Goal: Task Accomplishment & Management: Manage account settings

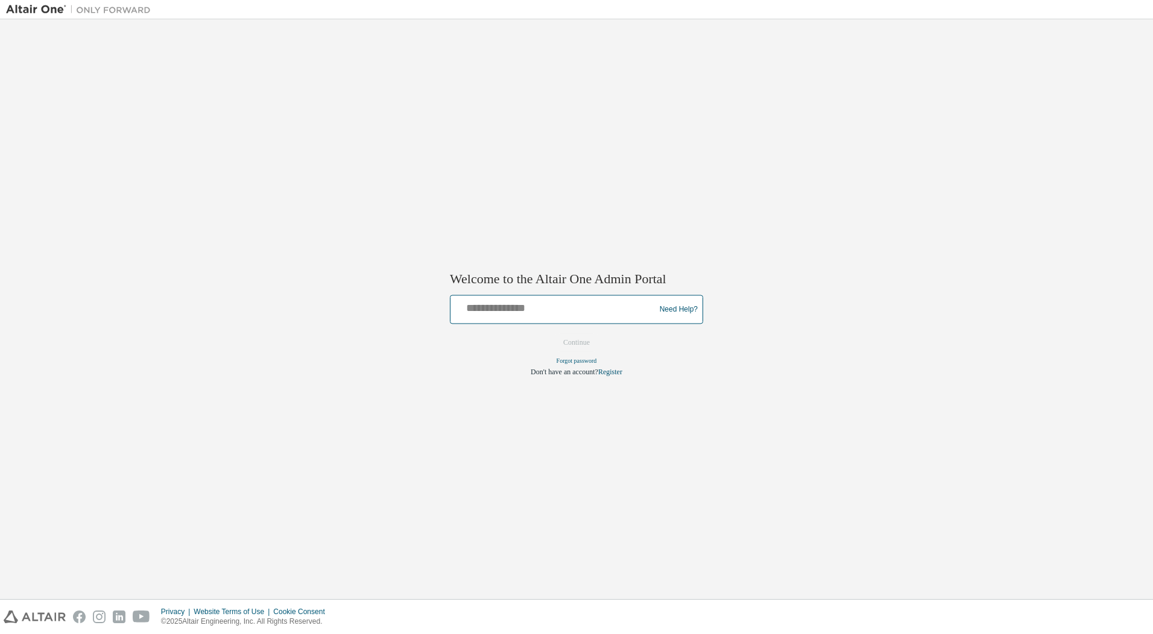
click at [476, 310] on input "text" at bounding box center [554, 306] width 198 height 17
type input "**********"
click at [566, 342] on button "Continue" at bounding box center [576, 343] width 52 height 18
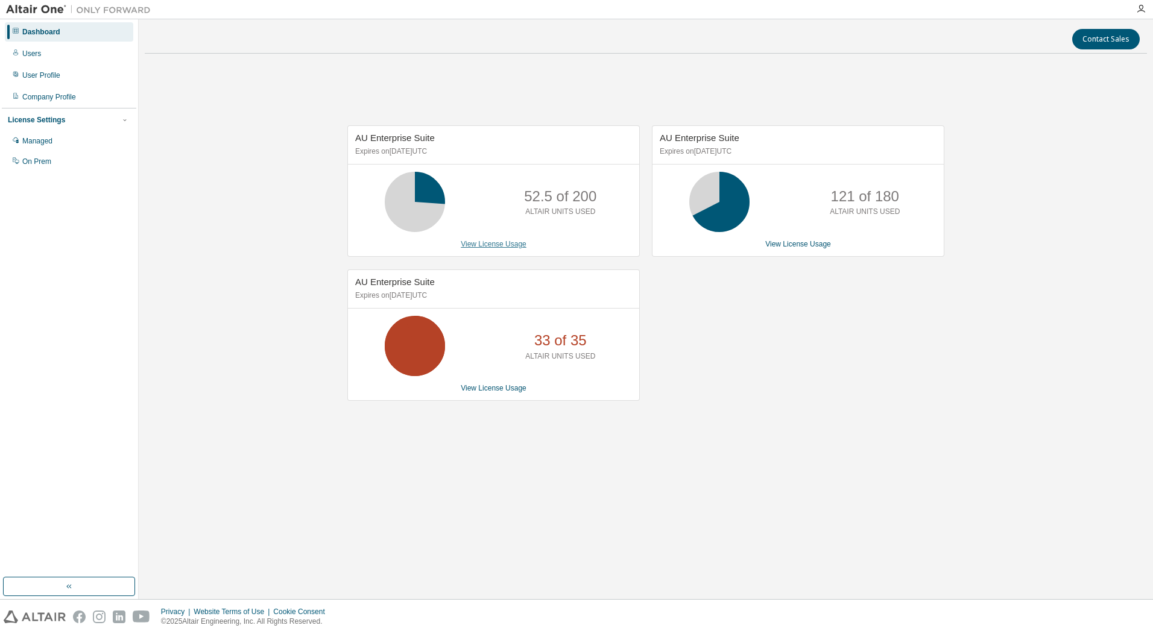
click at [516, 240] on link "View License Usage" at bounding box center [494, 244] width 66 height 8
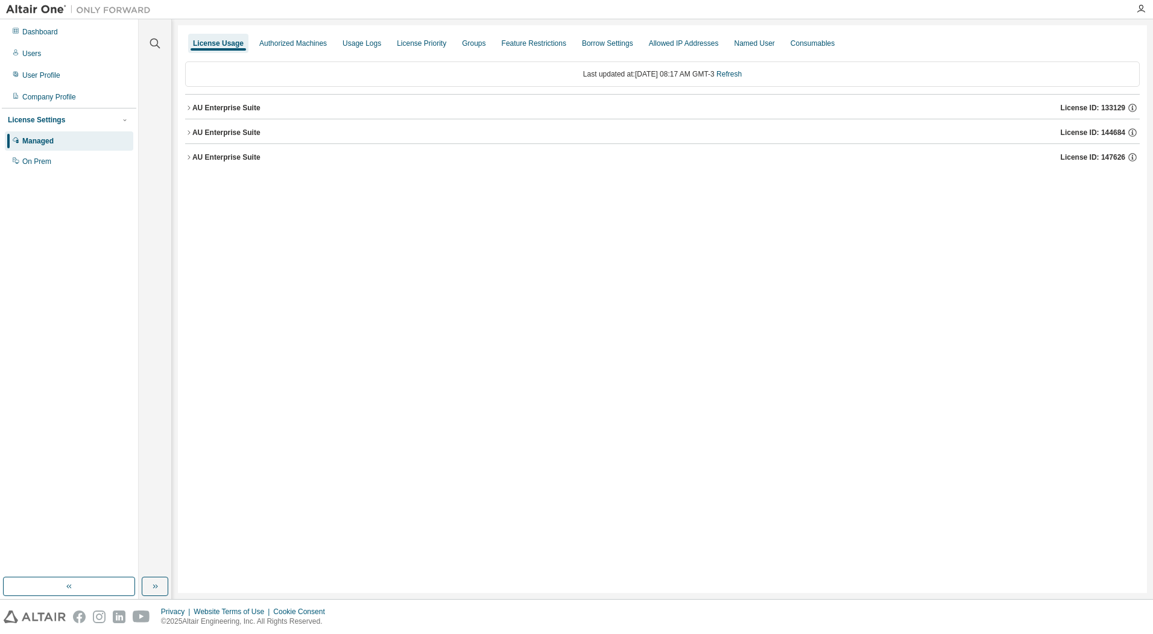
click at [205, 105] on div "AU Enterprise Suite" at bounding box center [226, 108] width 68 height 10
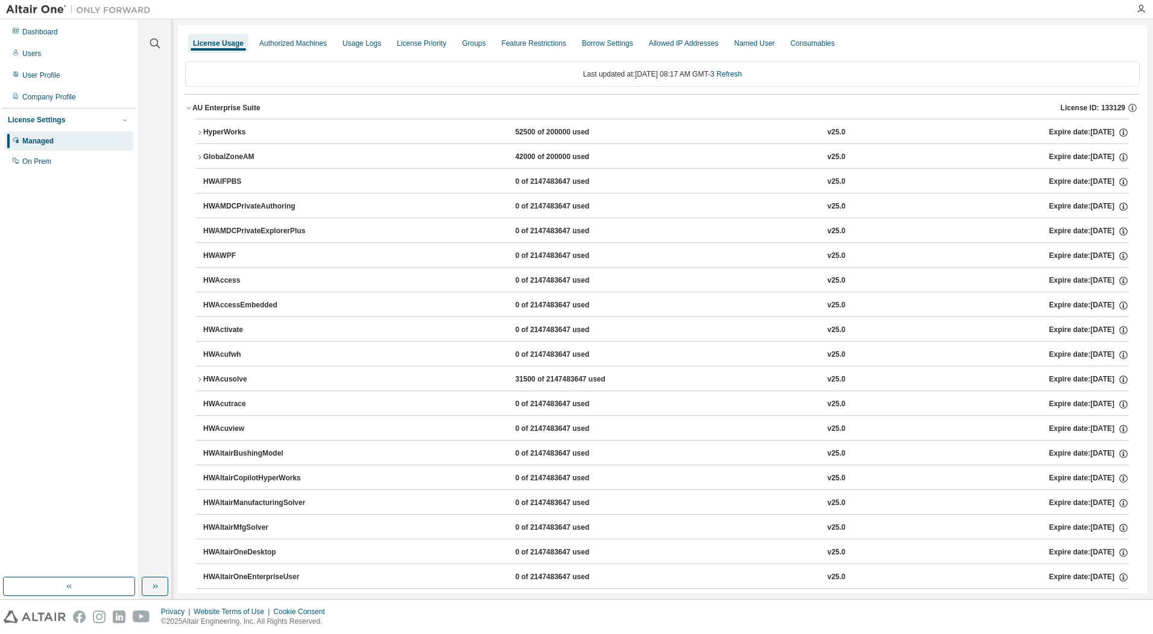
click at [205, 105] on div "AU Enterprise Suite" at bounding box center [226, 108] width 68 height 10
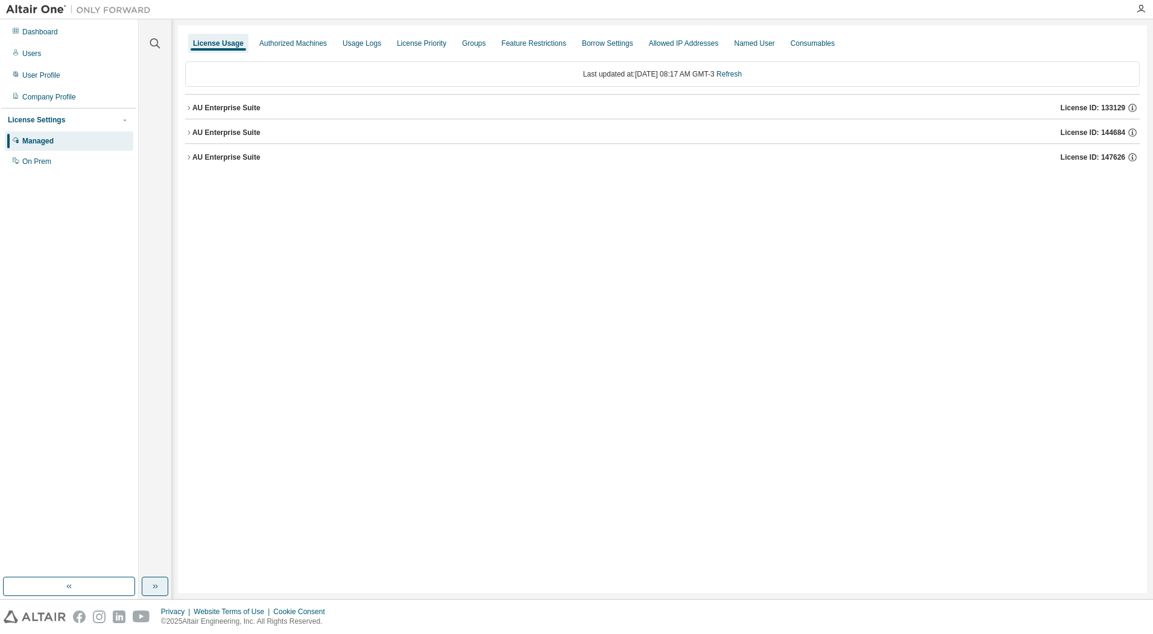
click at [151, 587] on icon "button" at bounding box center [155, 587] width 10 height 10
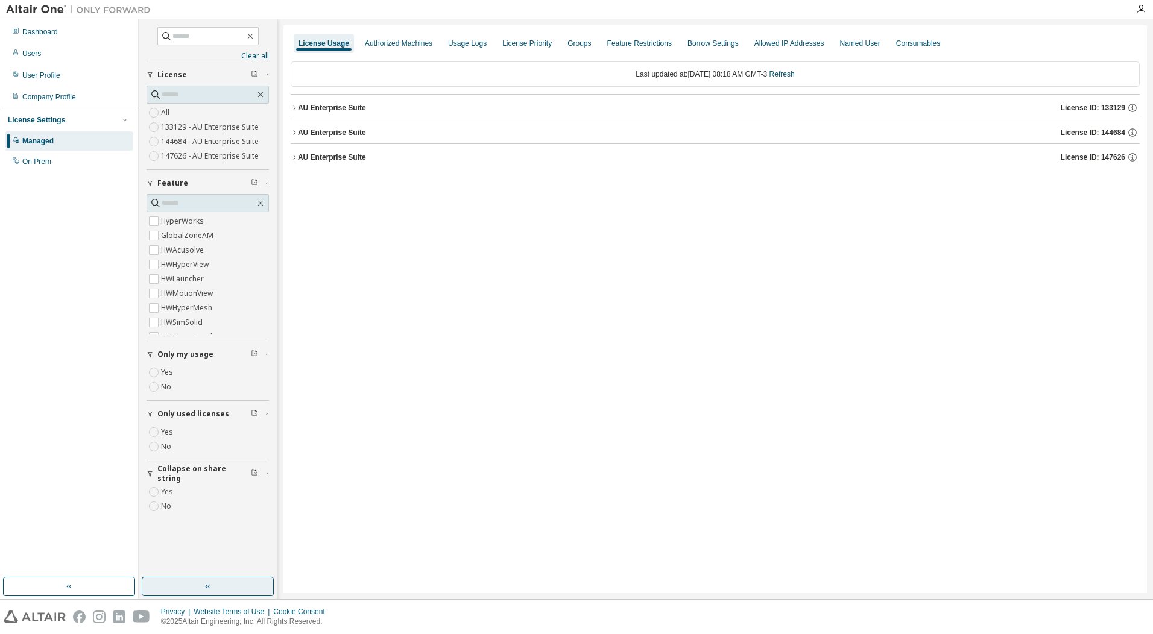
click at [342, 104] on div "AU Enterprise Suite" at bounding box center [332, 108] width 68 height 10
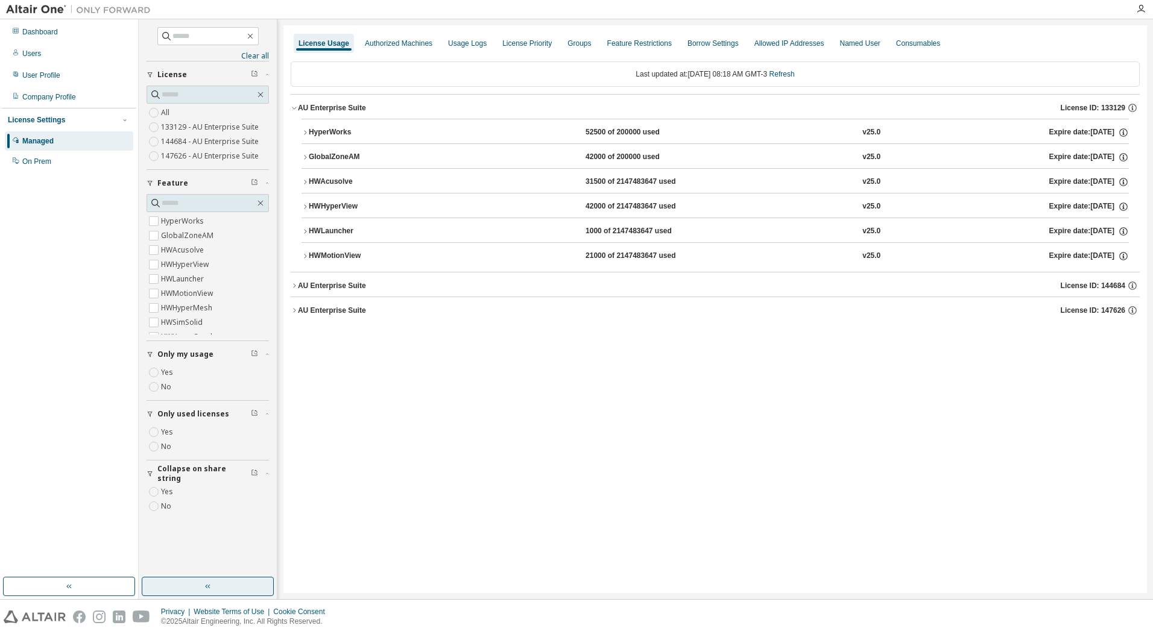
click at [340, 282] on div "AU Enterprise Suite" at bounding box center [332, 286] width 68 height 10
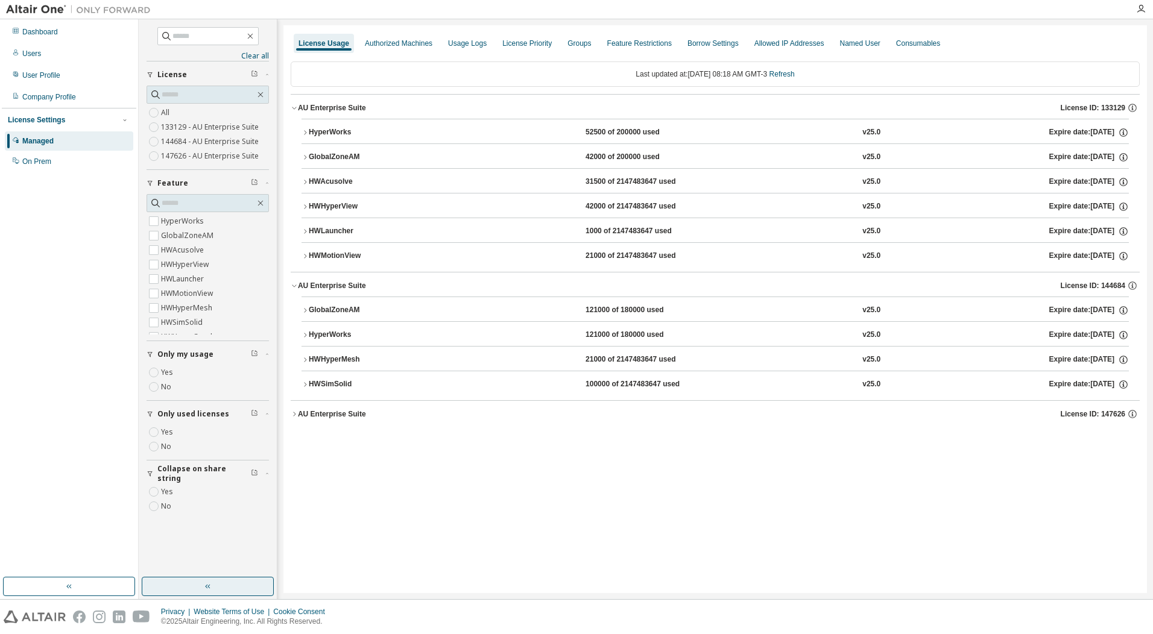
click at [341, 415] on div "AU Enterprise Suite" at bounding box center [332, 414] width 68 height 10
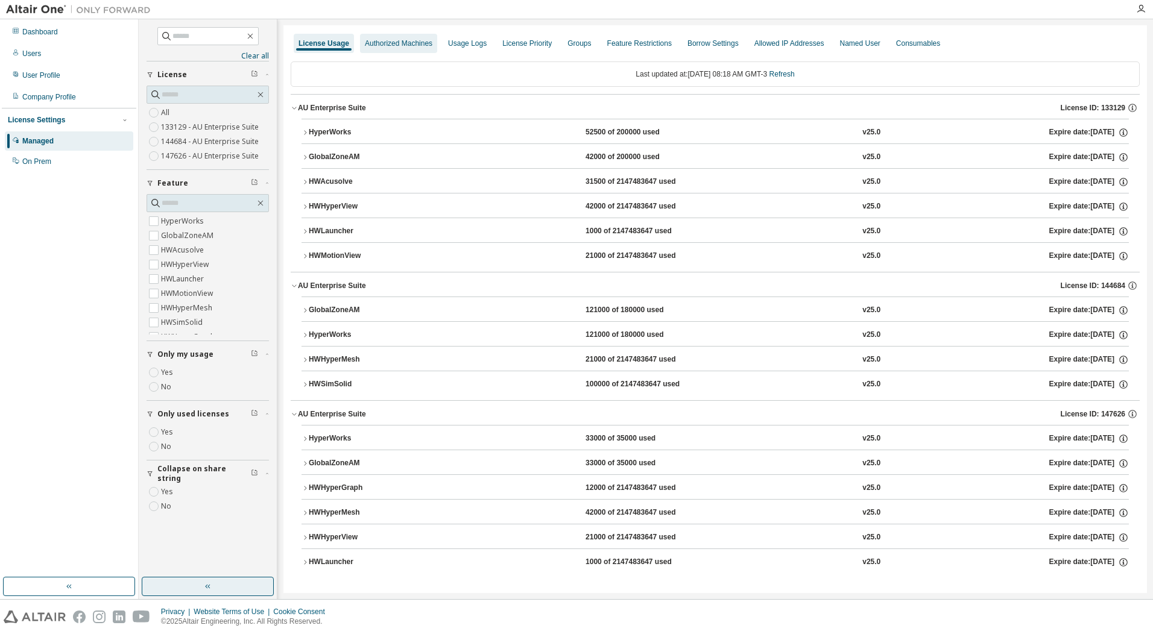
click at [401, 49] on div "Authorized Machines" at bounding box center [398, 43] width 77 height 19
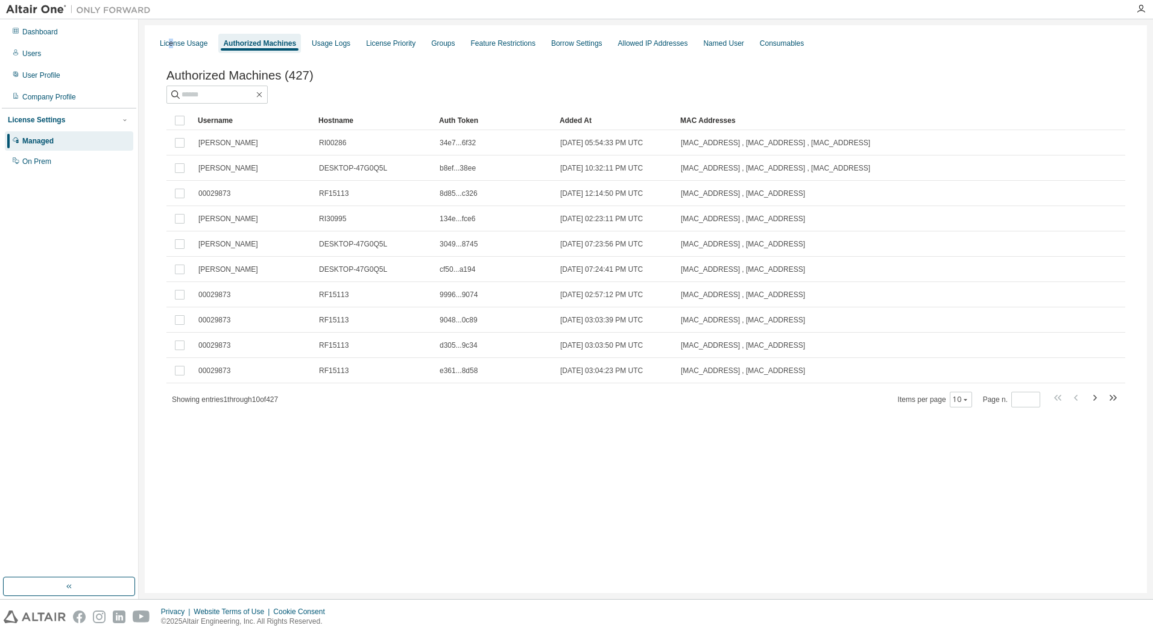
click at [172, 24] on div "License Usage Authorized Machines Usage Logs License Priority Groups Feature Re…" at bounding box center [646, 309] width 1014 height 580
drag, startPoint x: 172, startPoint y: 24, endPoint x: 162, endPoint y: 44, distance: 22.9
click at [162, 44] on div "License Usage" at bounding box center [183, 43] width 57 height 19
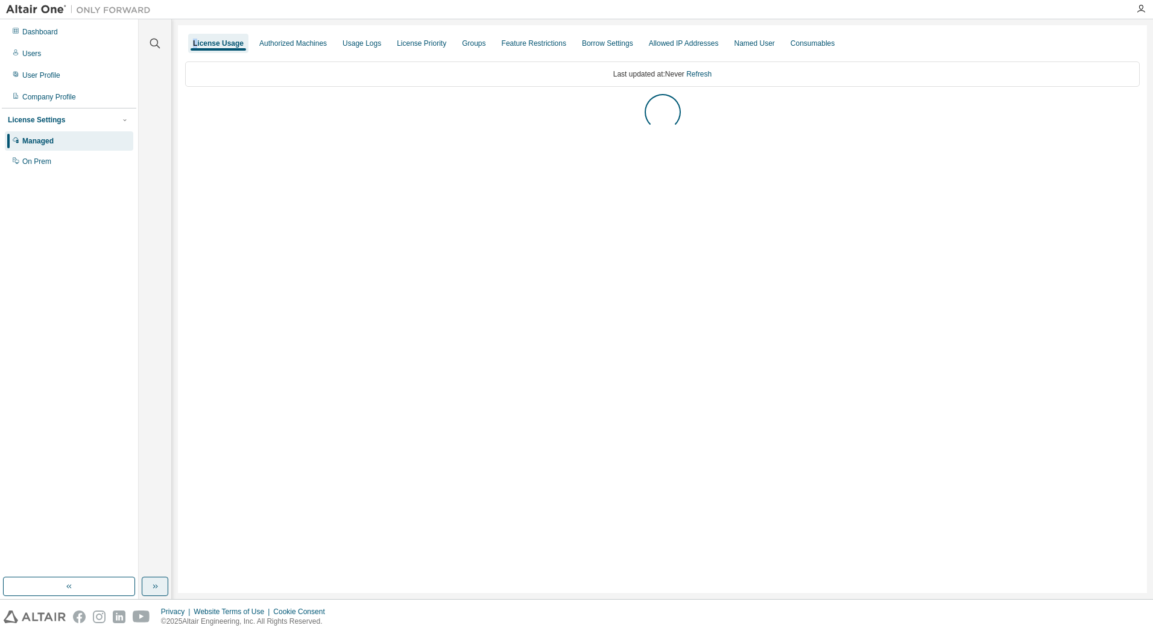
click at [165, 582] on button "button" at bounding box center [155, 586] width 27 height 19
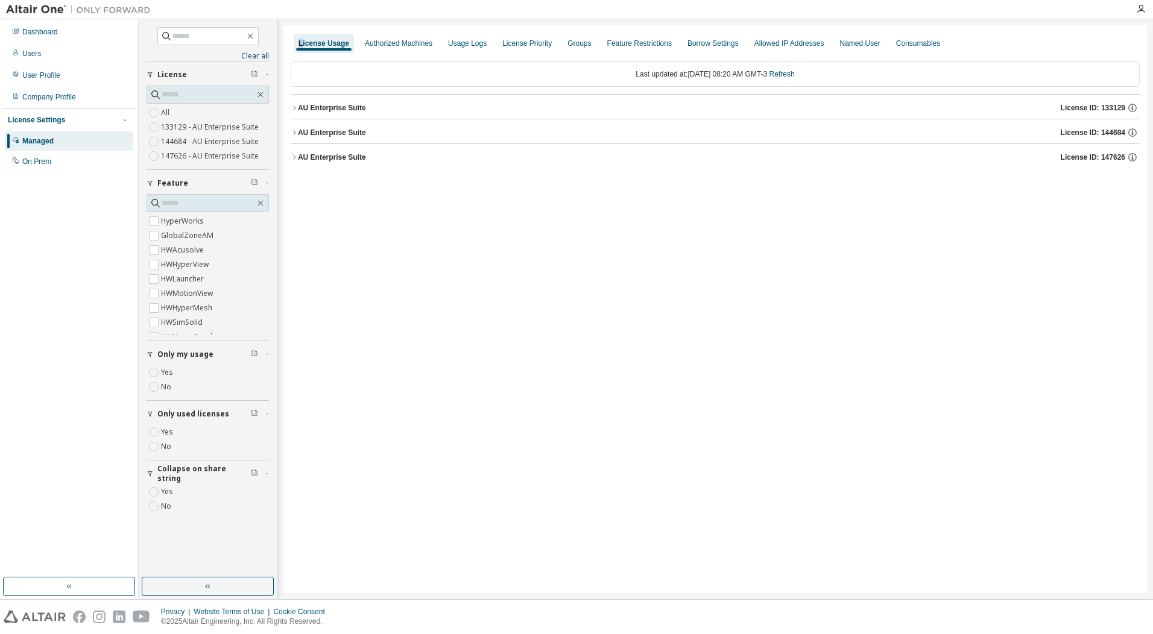
drag, startPoint x: 322, startPoint y: 112, endPoint x: 326, endPoint y: 106, distance: 6.2
click at [326, 106] on div "AU Enterprise Suite License ID: 133129" at bounding box center [719, 107] width 842 height 11
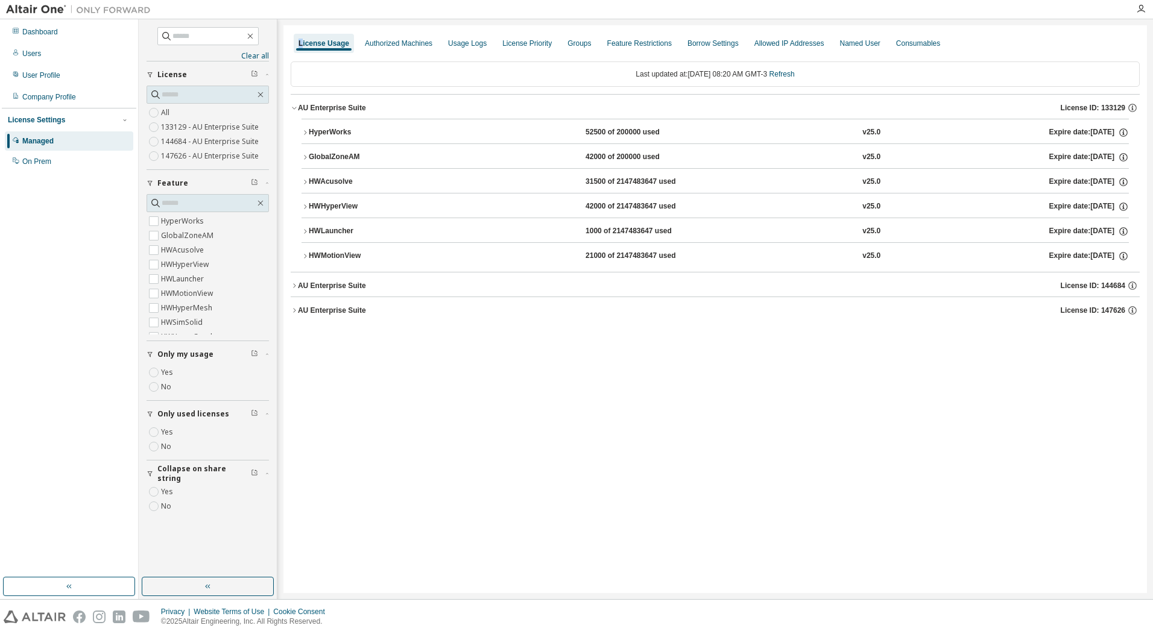
click at [344, 133] on div "HyperWorks" at bounding box center [363, 132] width 109 height 11
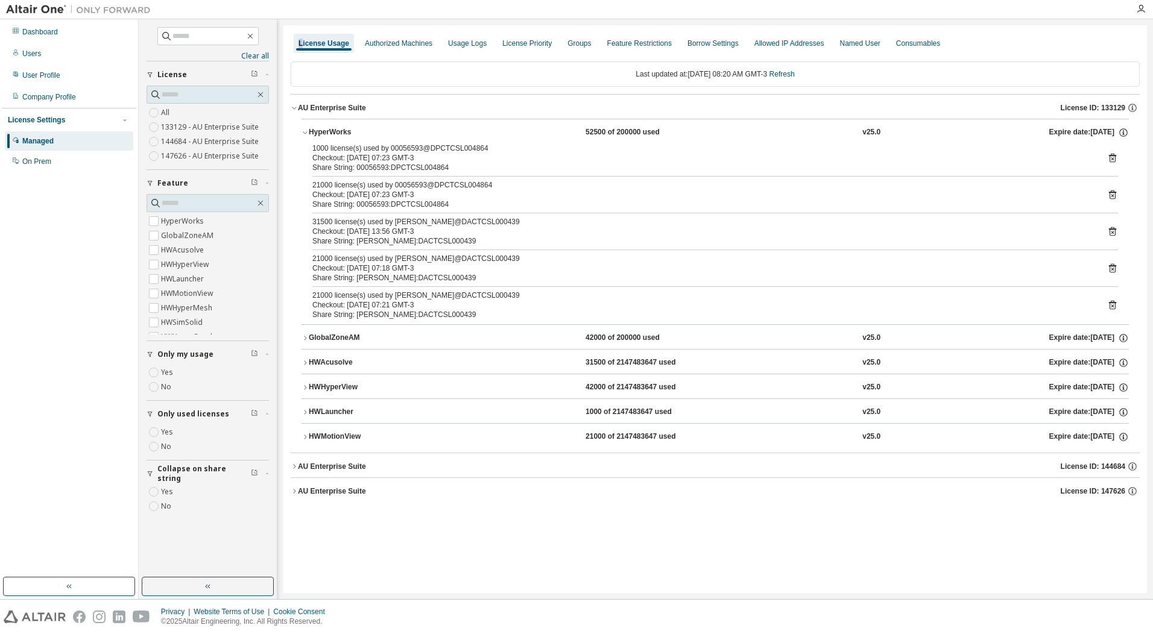
click at [362, 338] on div "GlobalZoneAM" at bounding box center [363, 338] width 109 height 11
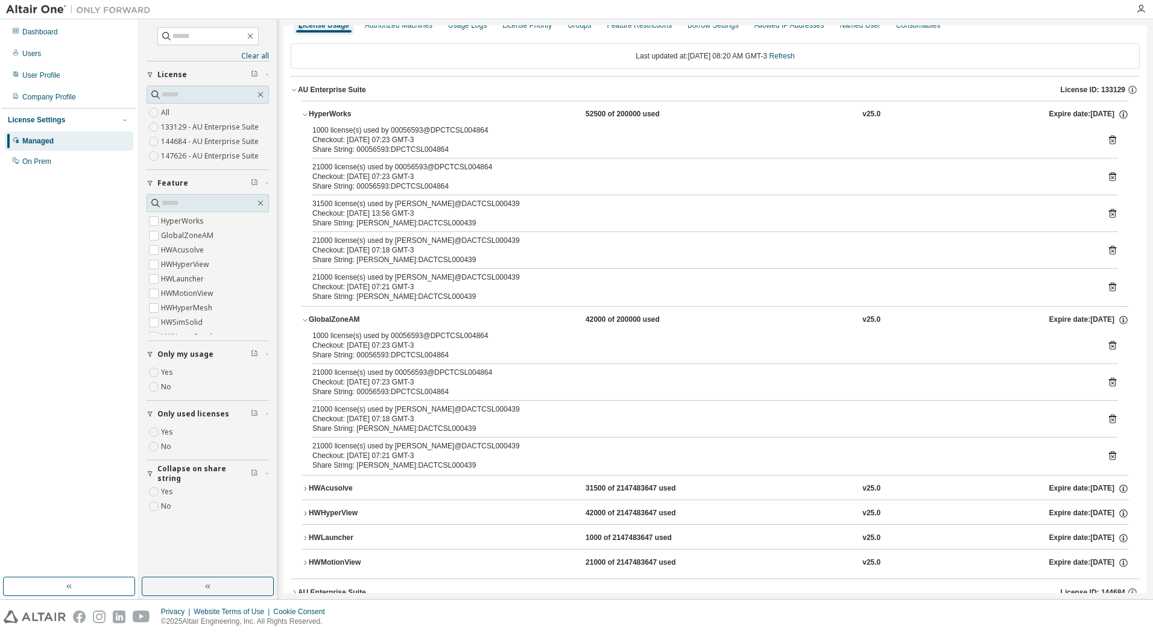
scroll to position [70, 0]
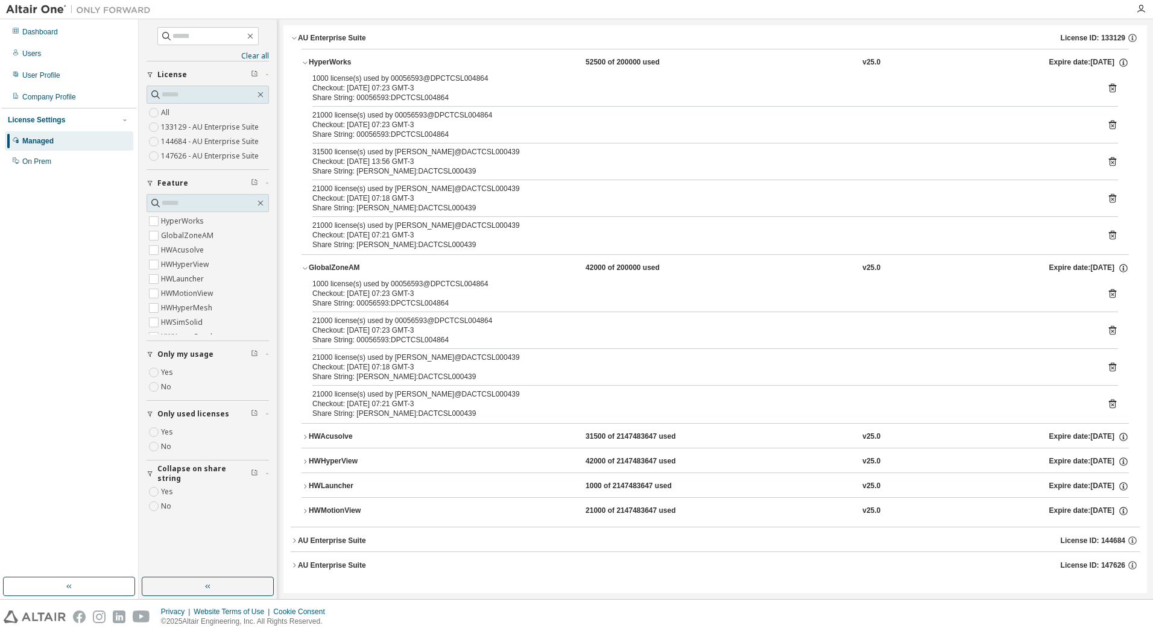
click at [354, 536] on div "AU Enterprise Suite" at bounding box center [332, 541] width 68 height 10
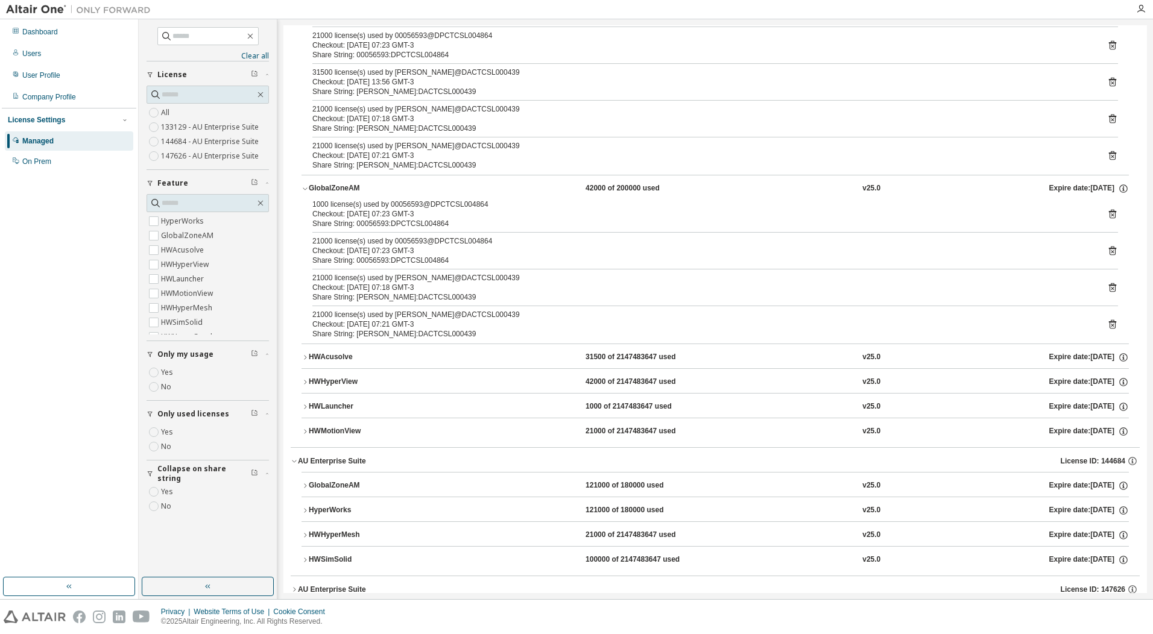
scroll to position [174, 0]
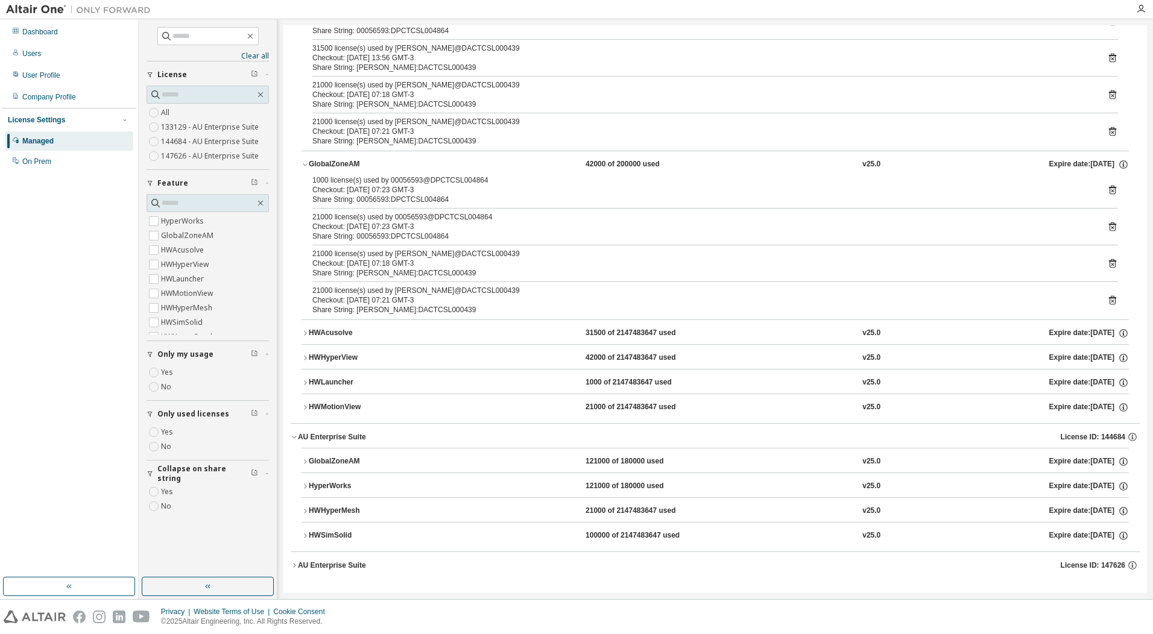
click at [342, 568] on div "AU Enterprise Suite" at bounding box center [332, 566] width 68 height 10
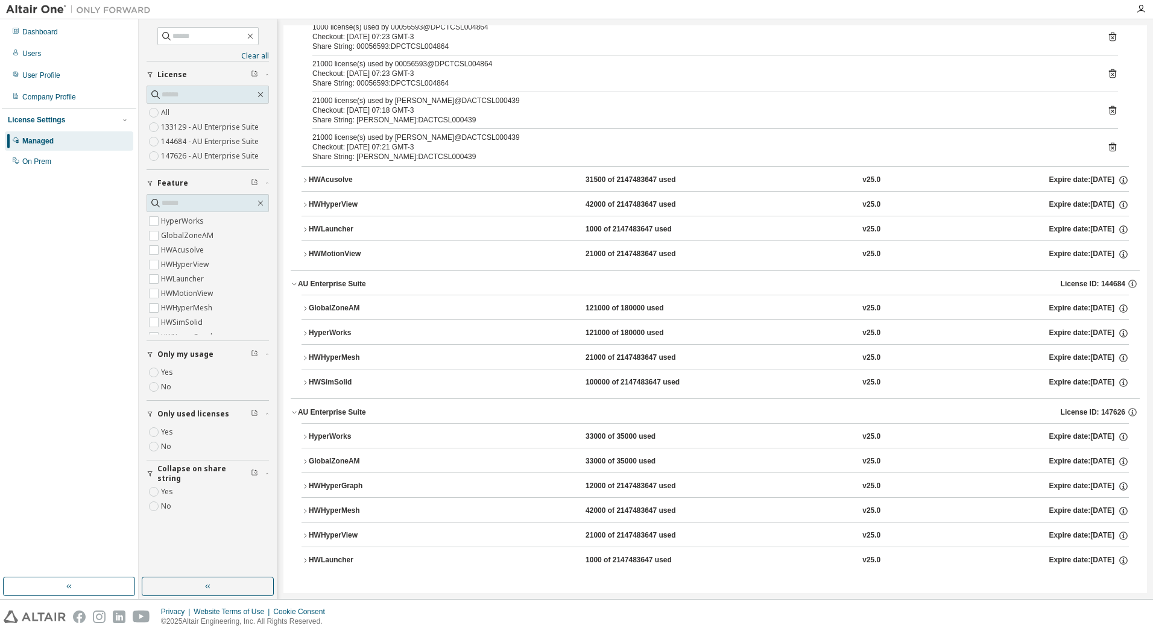
scroll to position [226, 0]
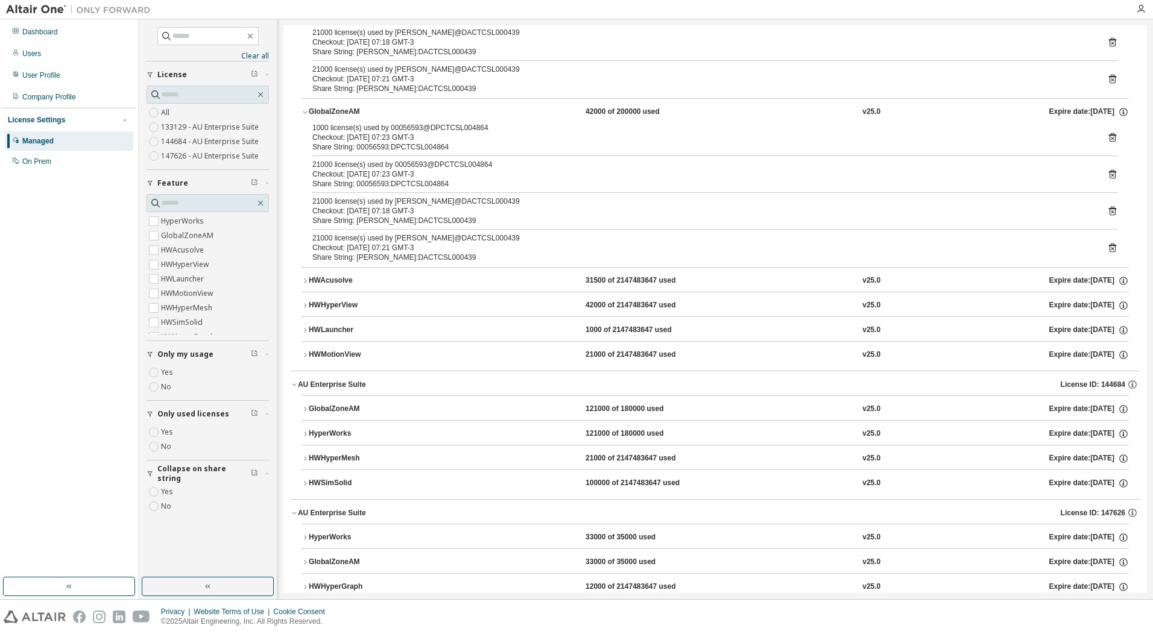
click at [328, 116] on div "GlobalZoneAM" at bounding box center [363, 112] width 109 height 11
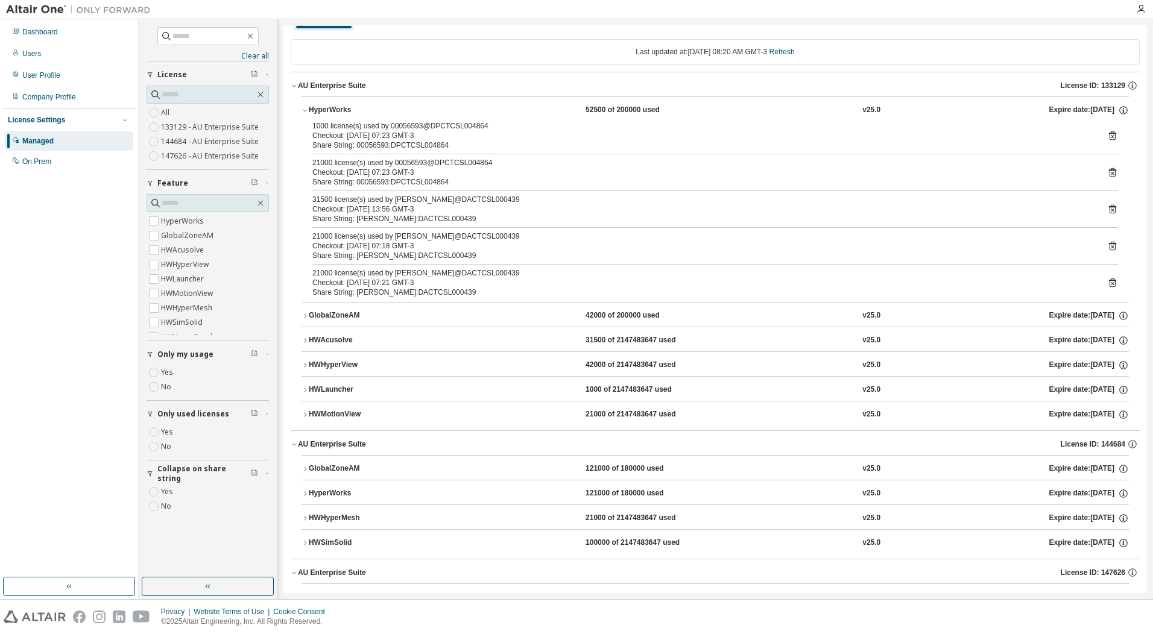
scroll to position [0, 0]
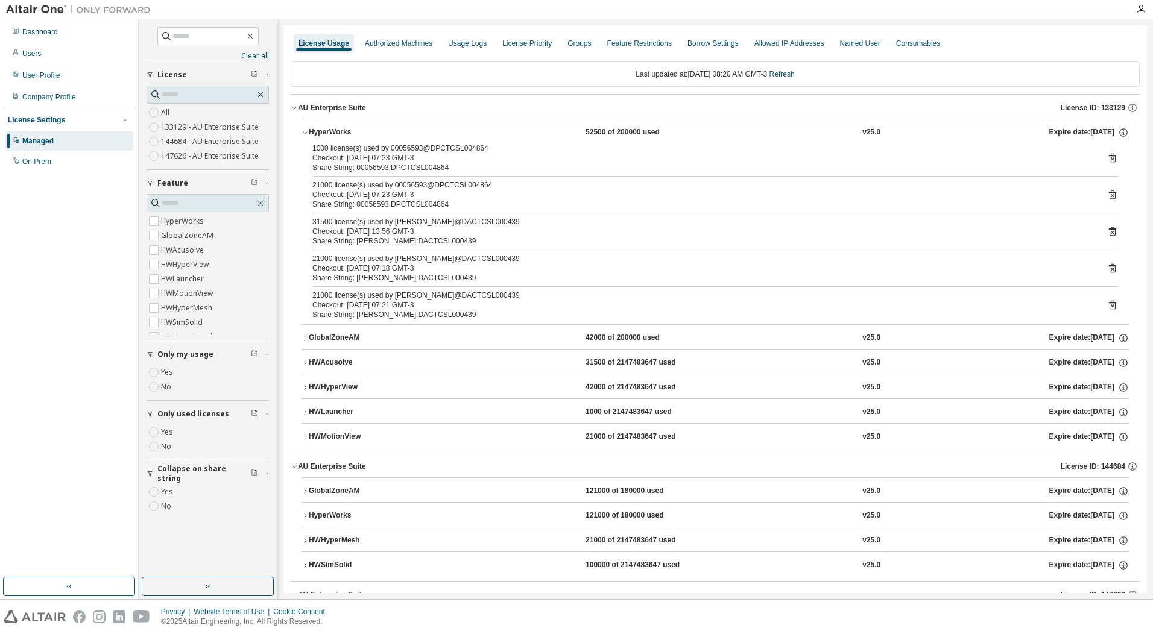
click at [325, 134] on div "HyperWorks" at bounding box center [363, 132] width 109 height 11
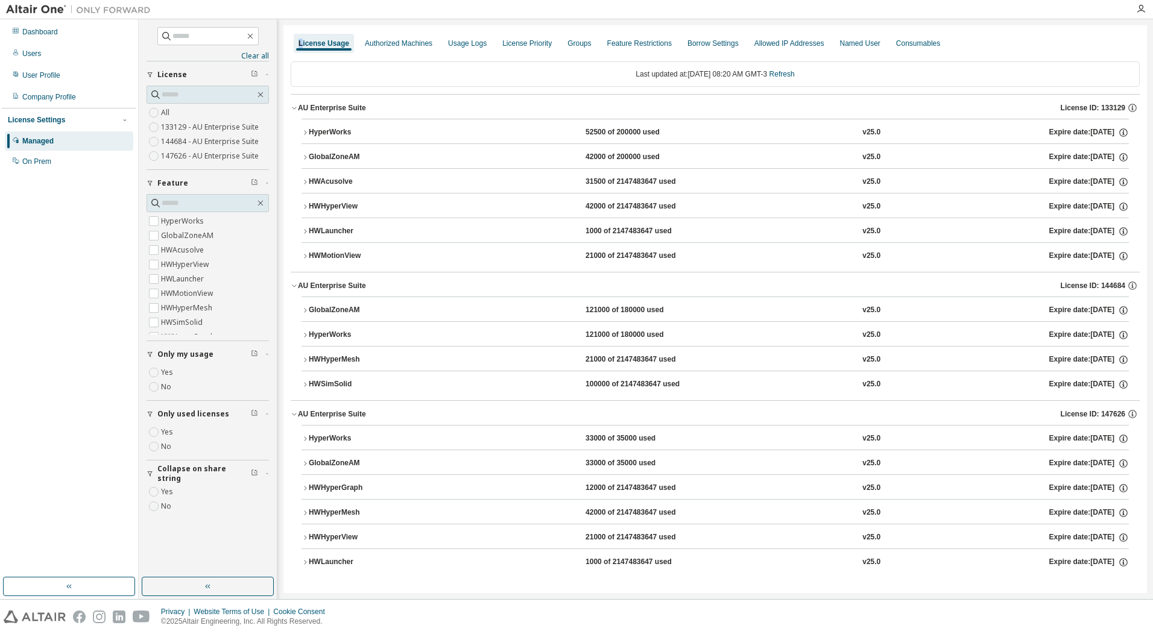
click at [347, 183] on div "HWAcusolve" at bounding box center [363, 182] width 109 height 11
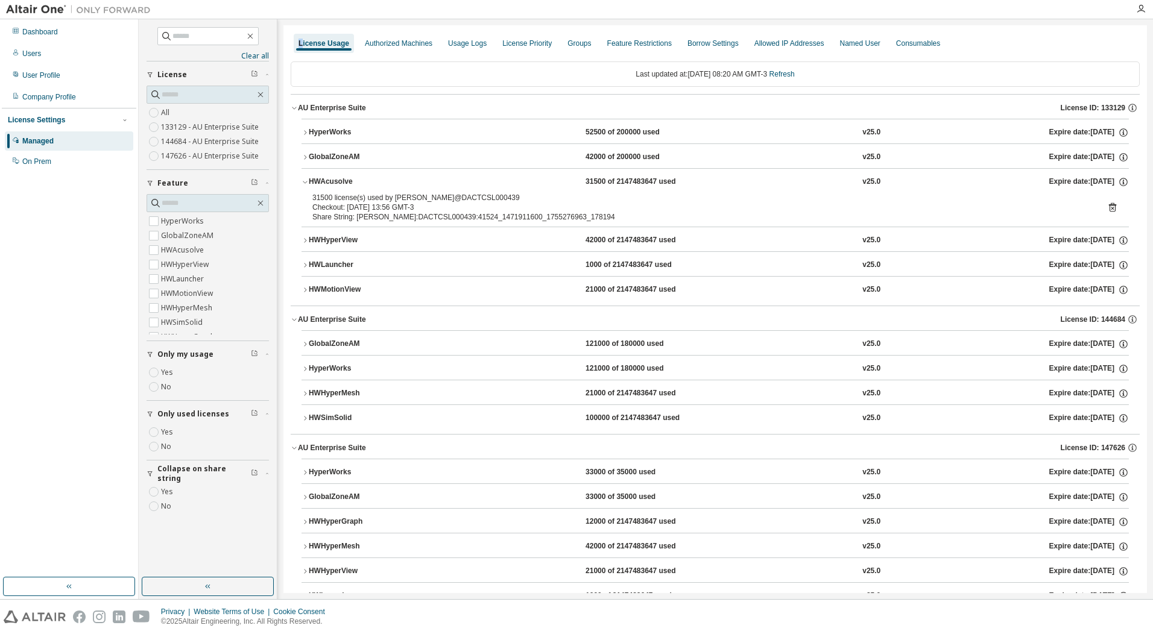
click at [357, 178] on div "HWAcusolve" at bounding box center [363, 182] width 109 height 11
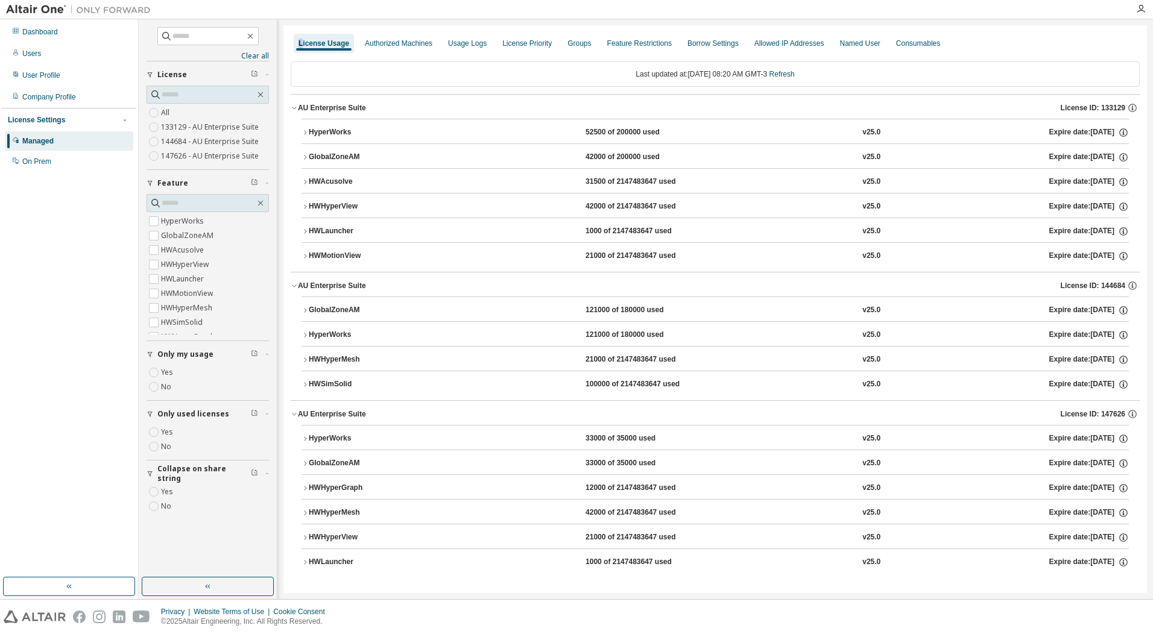
click at [358, 182] on div "HWAcusolve" at bounding box center [363, 182] width 109 height 11
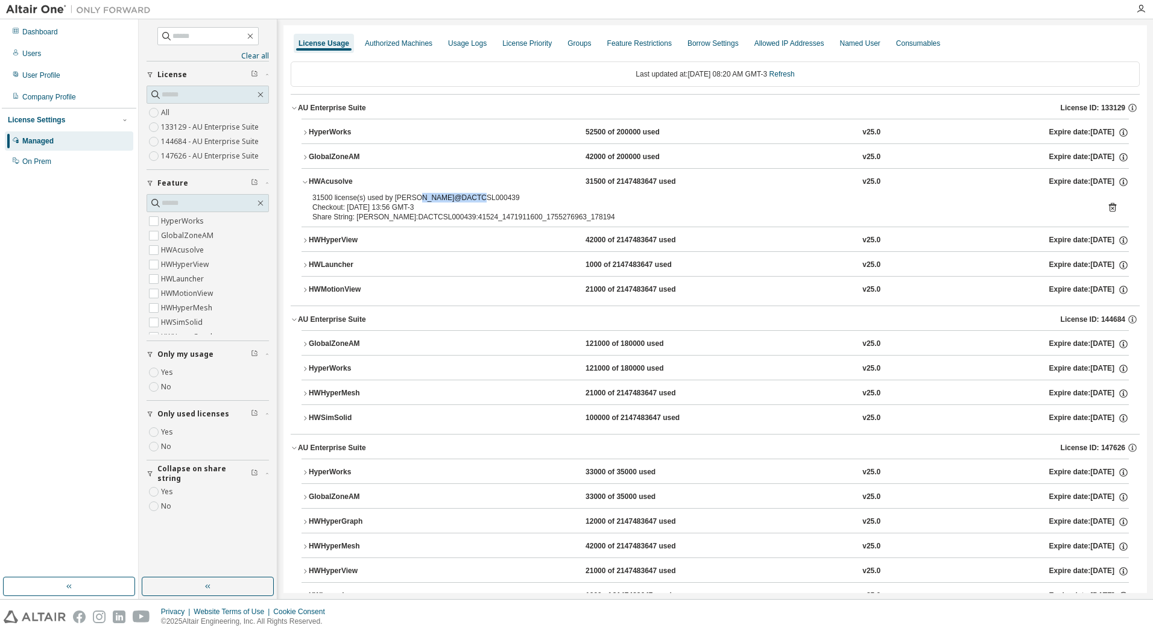
drag, startPoint x: 419, startPoint y: 196, endPoint x: 476, endPoint y: 199, distance: 56.7
click at [476, 199] on div "31500 license(s) used by henke@DACTCSL000439" at bounding box center [700, 198] width 776 height 10
click at [371, 291] on div "HWMotionView" at bounding box center [363, 290] width 109 height 11
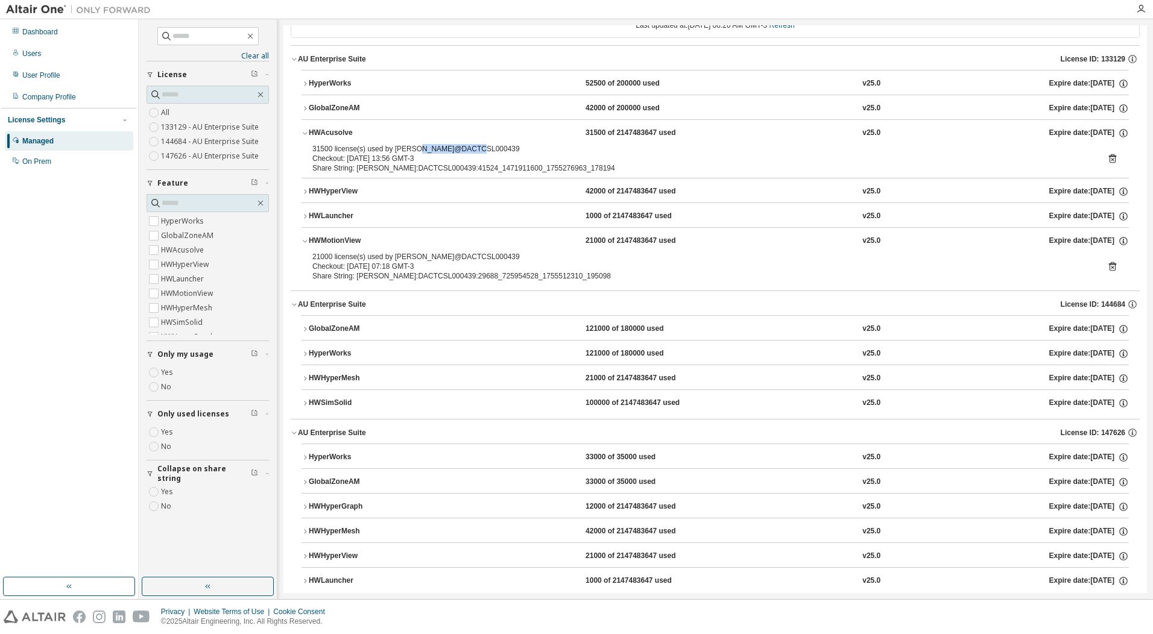
scroll to position [69, 0]
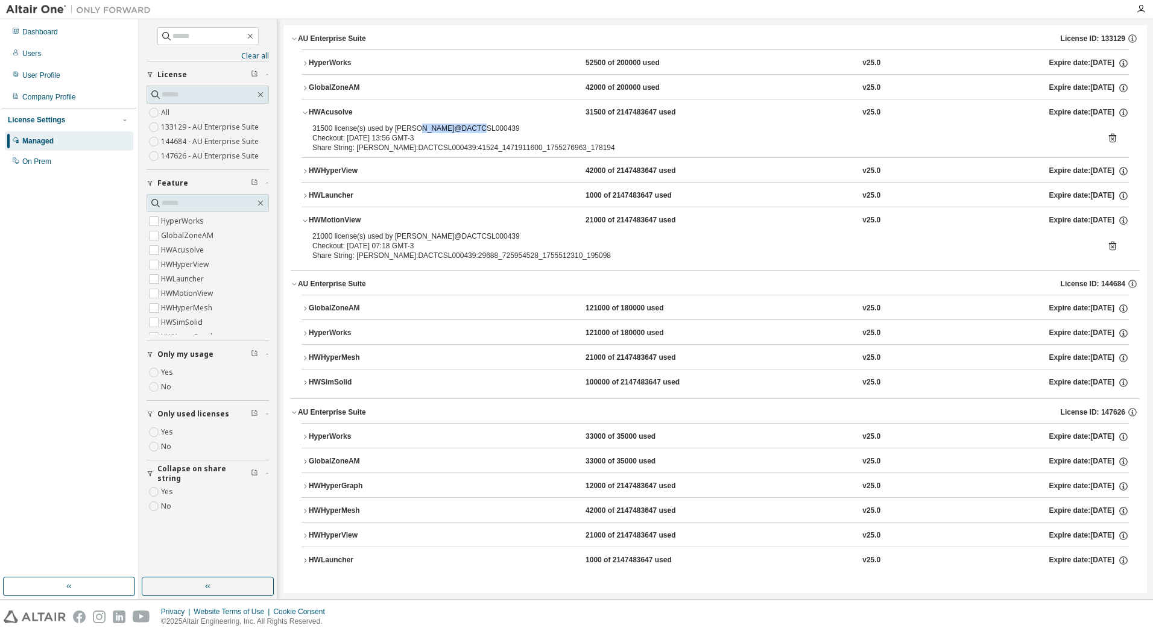
click at [340, 380] on div "HWSimSolid" at bounding box center [363, 382] width 109 height 11
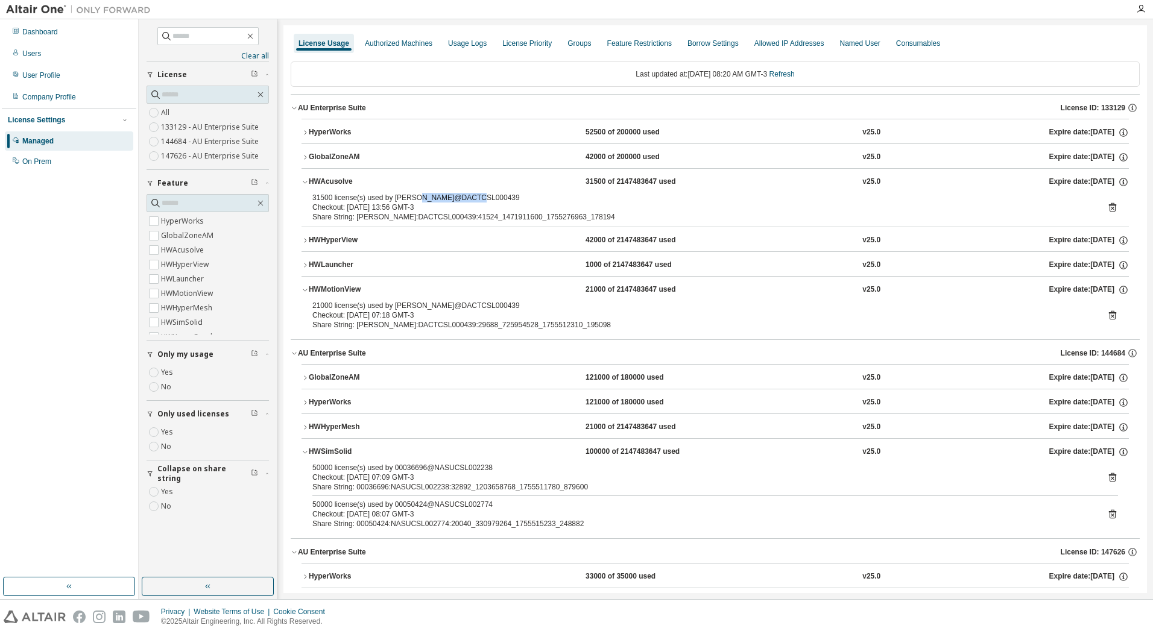
scroll to position [101, 0]
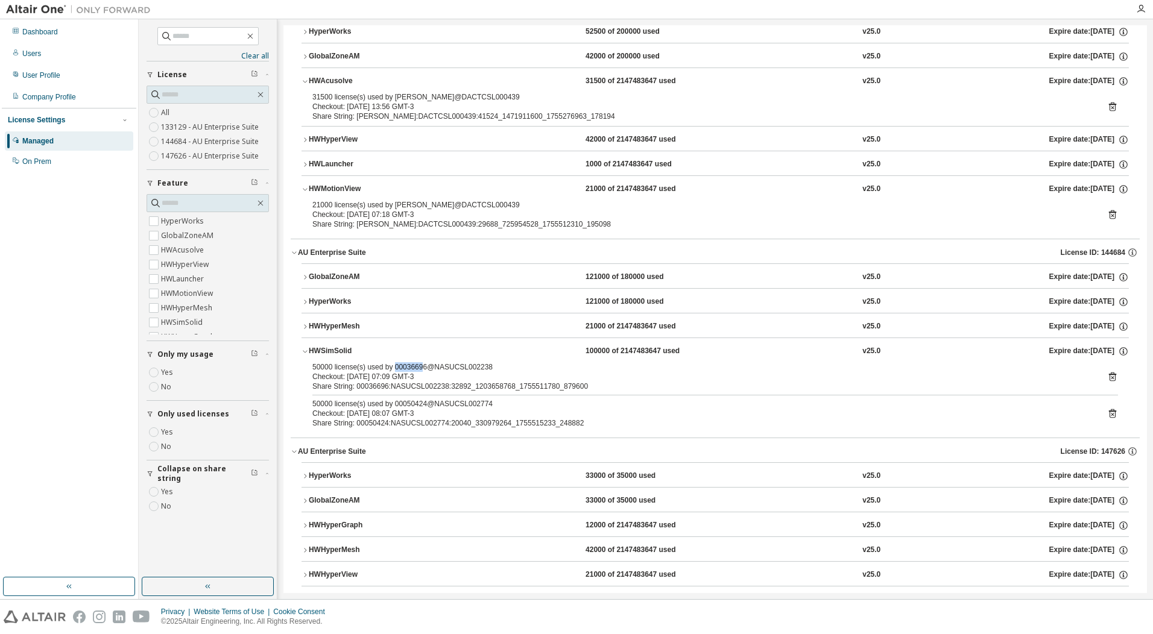
drag, startPoint x: 392, startPoint y: 364, endPoint x: 420, endPoint y: 364, distance: 28.3
click at [420, 364] on div "50000 license(s) used by 00036696@NASUCSL002238" at bounding box center [700, 367] width 776 height 10
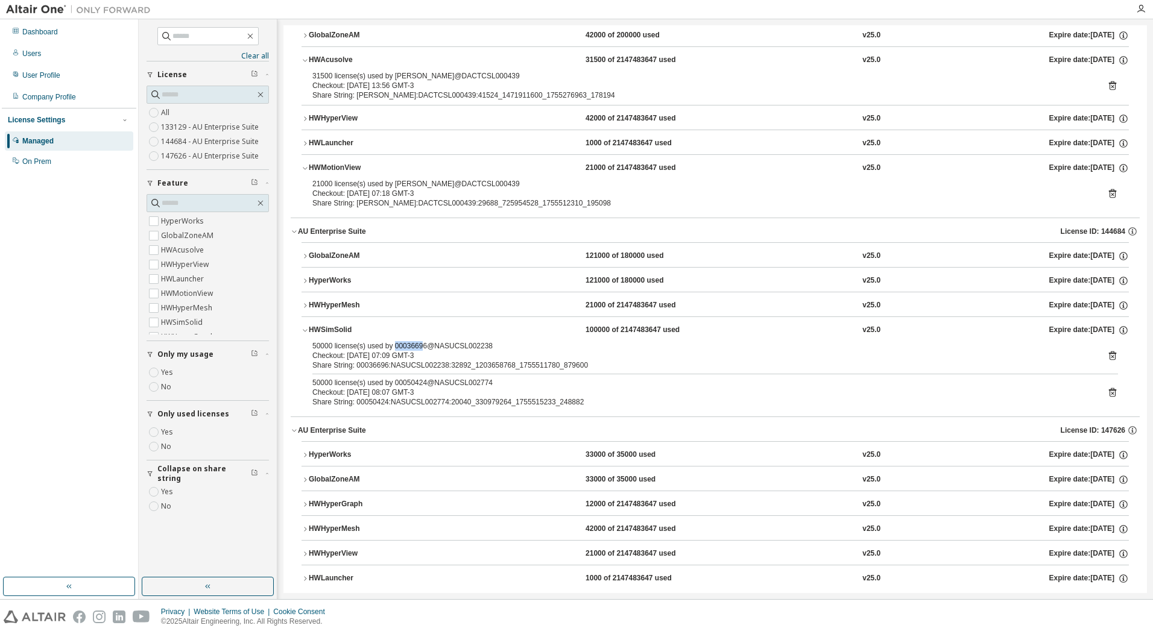
scroll to position [140, 0]
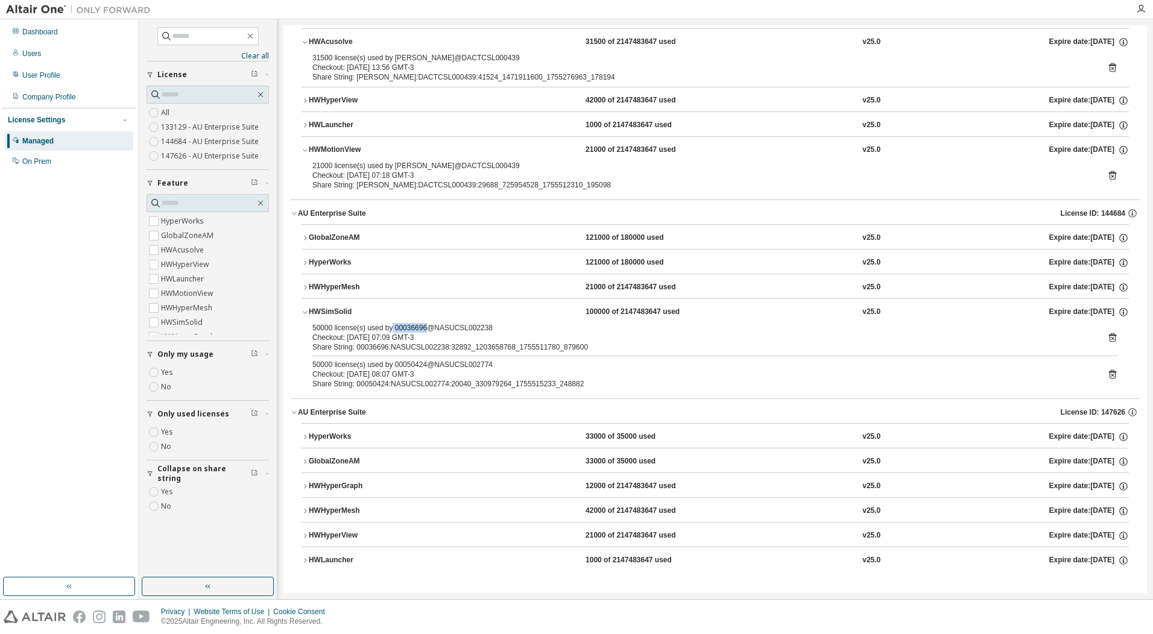
drag, startPoint x: 422, startPoint y: 327, endPoint x: 389, endPoint y: 326, distance: 32.6
click at [389, 326] on div "50000 license(s) used by 00036696@NASUCSL002238" at bounding box center [700, 328] width 776 height 10
copy div "00036696"
drag, startPoint x: 422, startPoint y: 364, endPoint x: 393, endPoint y: 363, distance: 28.9
click at [393, 363] on div "50000 license(s) used by 00050424@NASUCSL002774" at bounding box center [700, 365] width 776 height 10
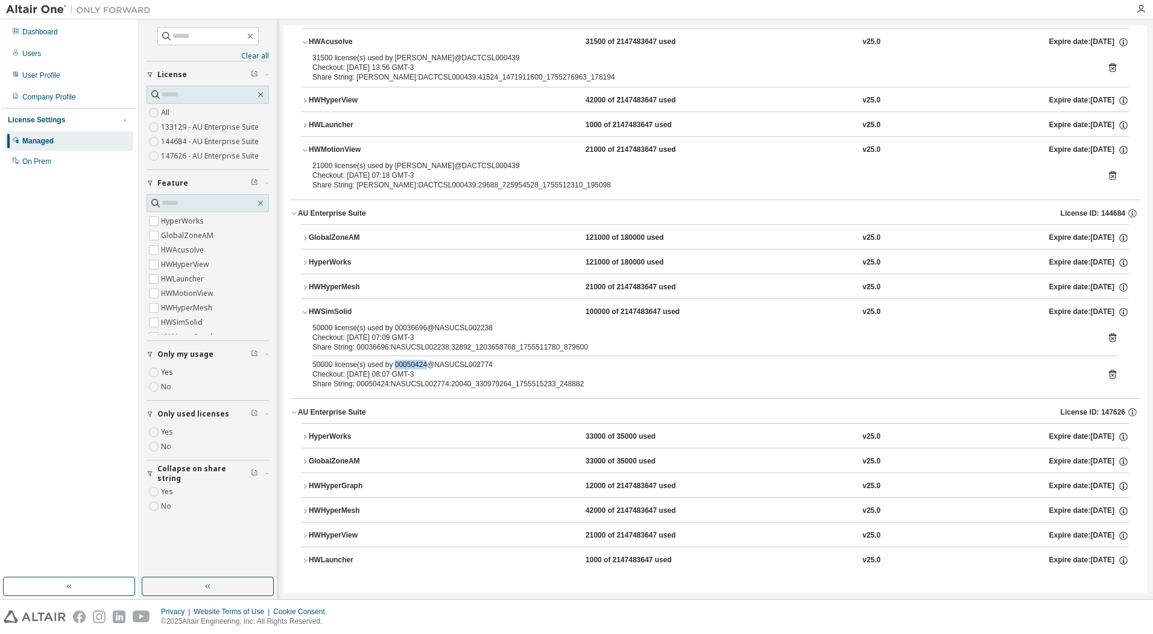
copy div "00050424"
click at [1107, 338] on icon at bounding box center [1112, 337] width 11 height 11
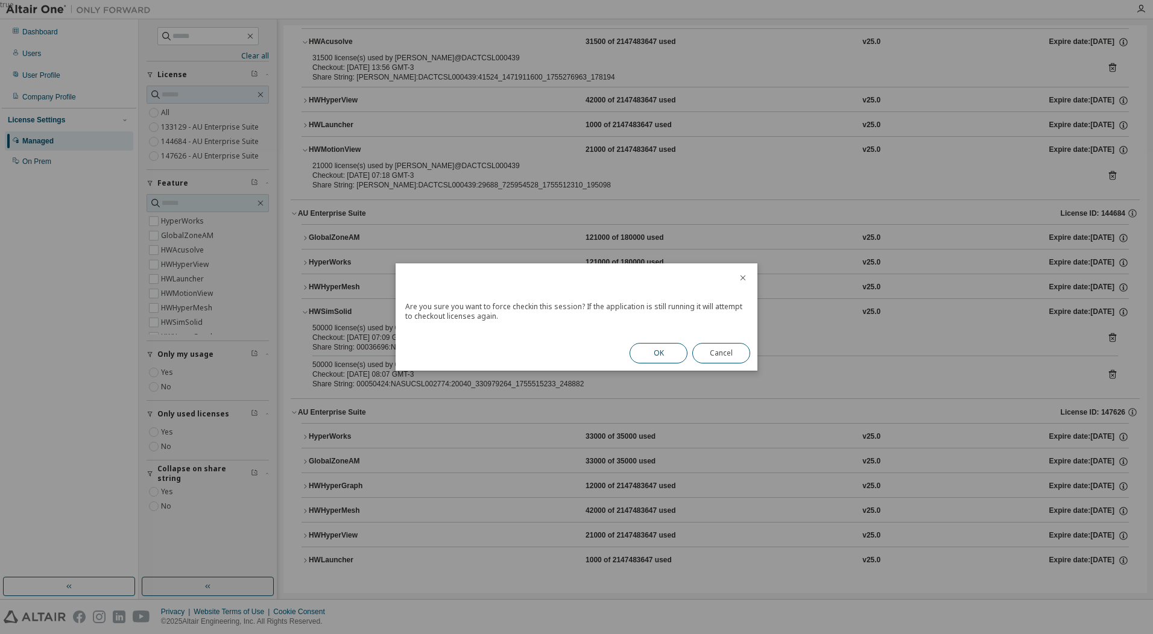
click at [641, 348] on button "OK" at bounding box center [658, 353] width 58 height 20
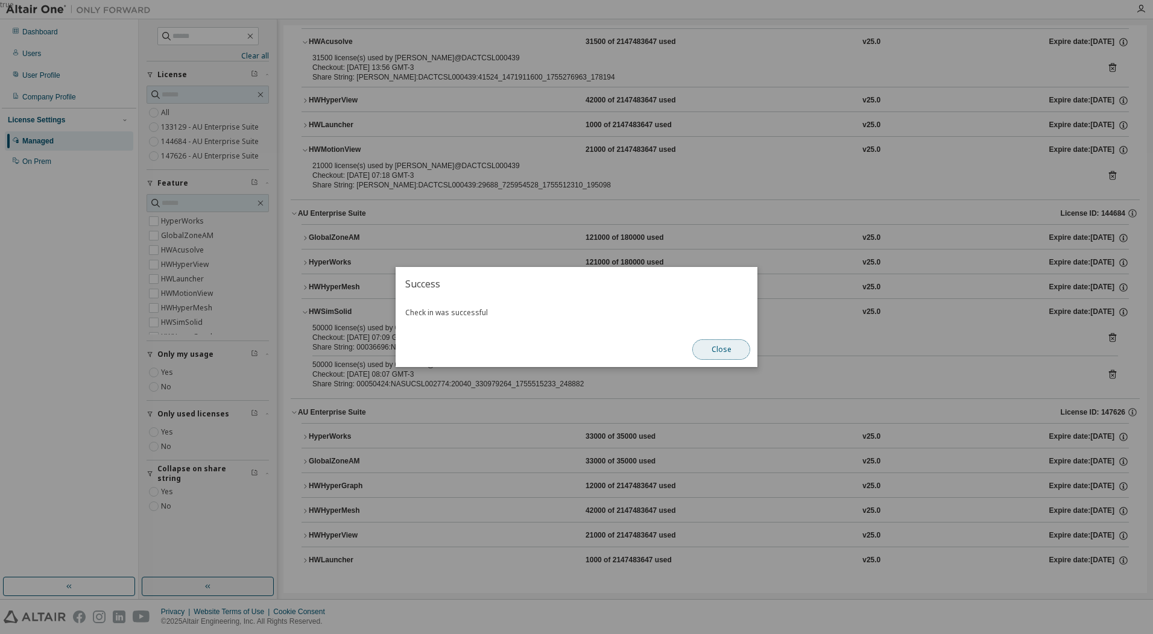
click at [714, 359] on button "Close" at bounding box center [721, 349] width 58 height 20
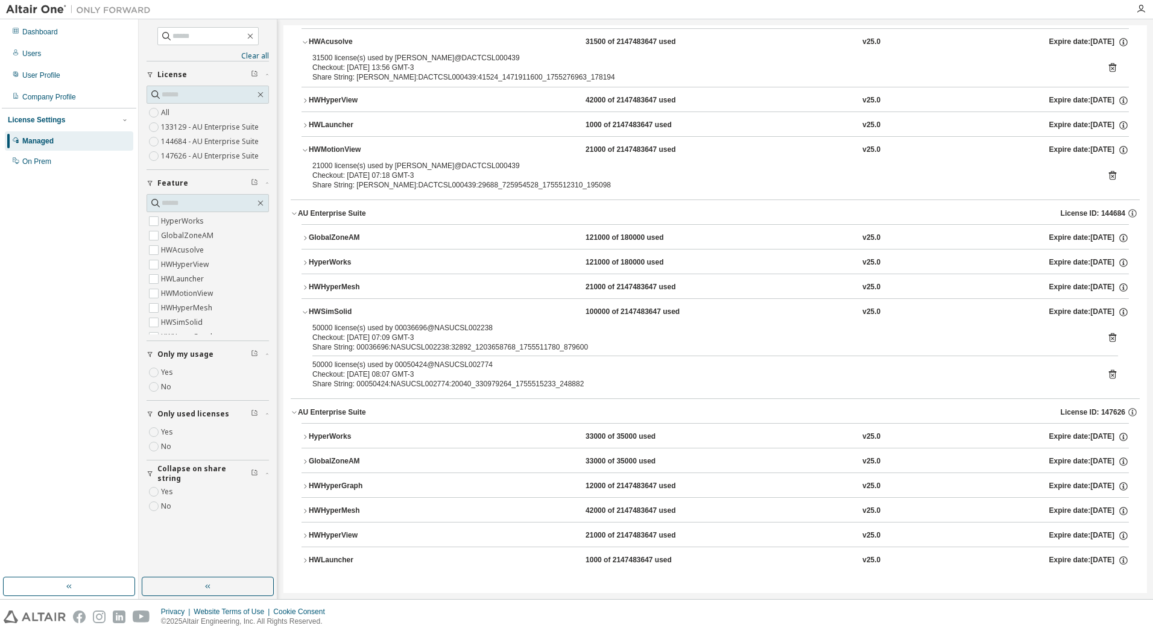
click at [1107, 375] on icon at bounding box center [1112, 374] width 11 height 11
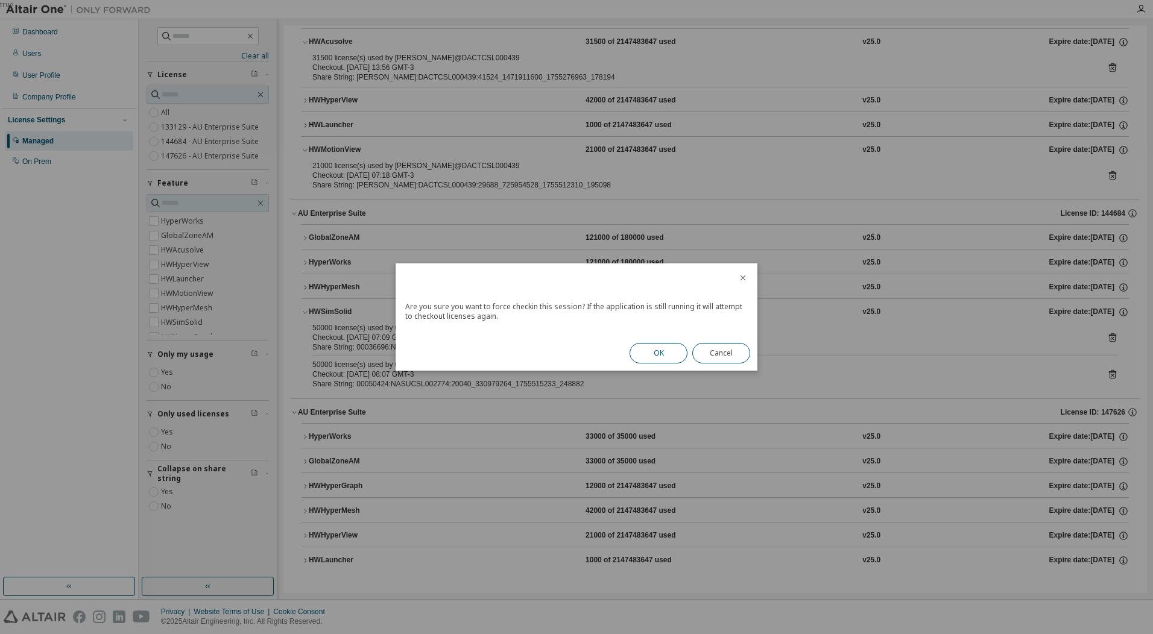
click at [674, 349] on button "OK" at bounding box center [658, 353] width 58 height 20
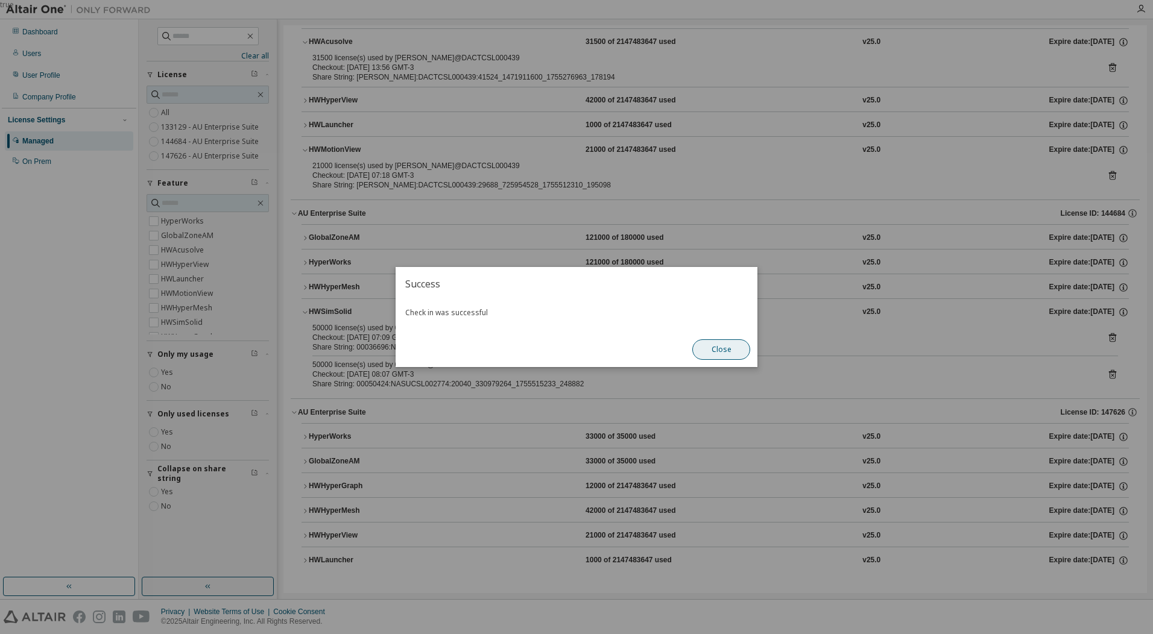
click at [706, 356] on button "Close" at bounding box center [721, 349] width 58 height 20
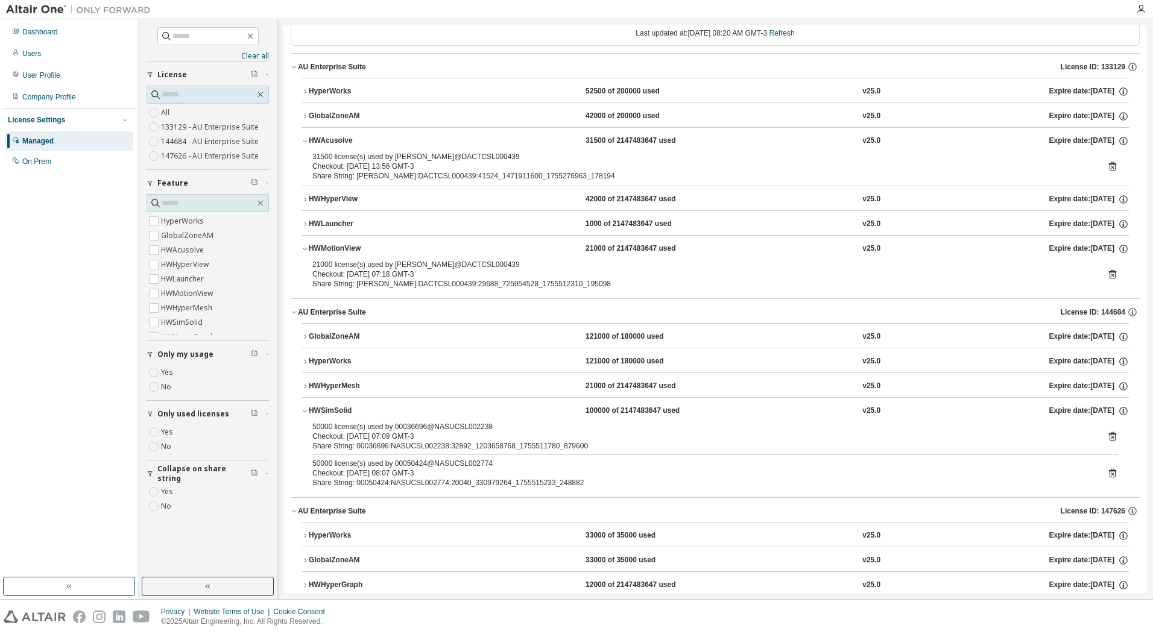
scroll to position [0, 0]
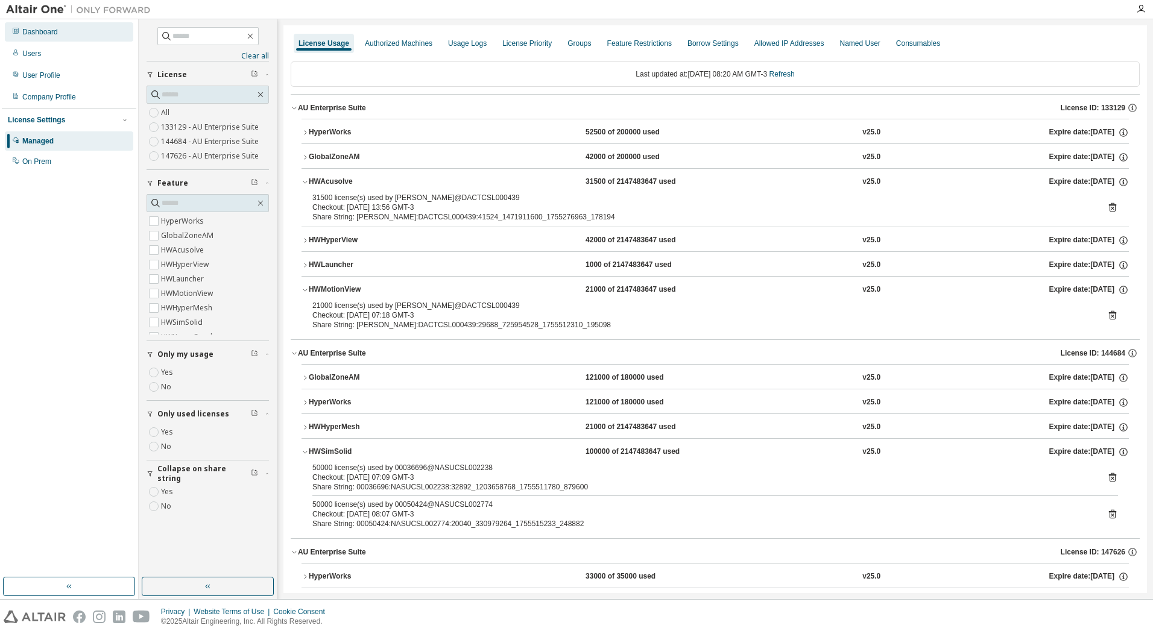
click at [23, 33] on div "Dashboard" at bounding box center [40, 32] width 36 height 10
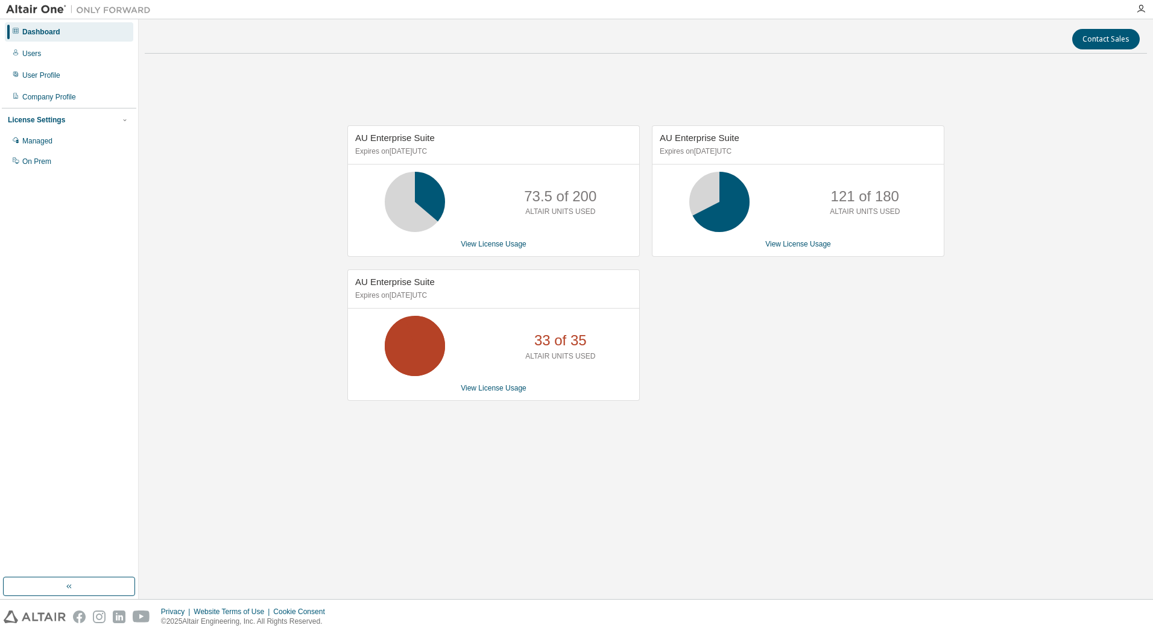
drag, startPoint x: 872, startPoint y: 390, endPoint x: 902, endPoint y: 432, distance: 51.4
click at [867, 394] on div "AU Enterprise Suite Expires on September 5, 2025 UTC 121 of 180 ALTAIR UNITS US…" at bounding box center [792, 269] width 304 height 288
click at [996, 316] on div "AU Enterprise Suite Expires on December 9, 2025 UTC 73.5 of 200 ALTAIR UNITS US…" at bounding box center [646, 269] width 1002 height 412
